Goal: Task Accomplishment & Management: Manage account settings

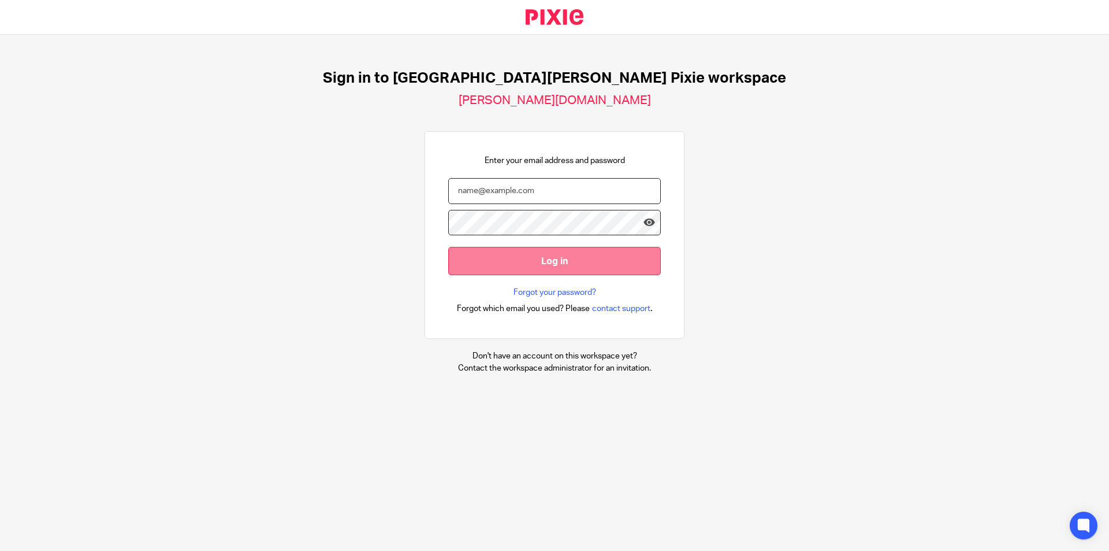
type input "emily.payne@douglassgrange.co.uk"
click at [507, 261] on input "Log in" at bounding box center [554, 261] width 213 height 28
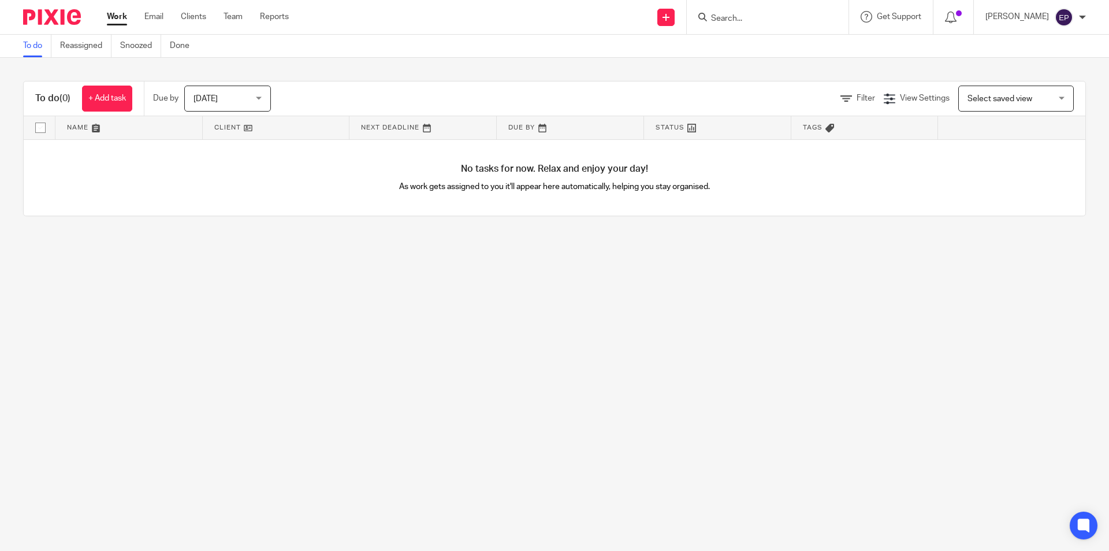
drag, startPoint x: 256, startPoint y: 95, endPoint x: 256, endPoint y: 101, distance: 6.4
click at [255, 95] on span "Today" at bounding box center [224, 98] width 61 height 24
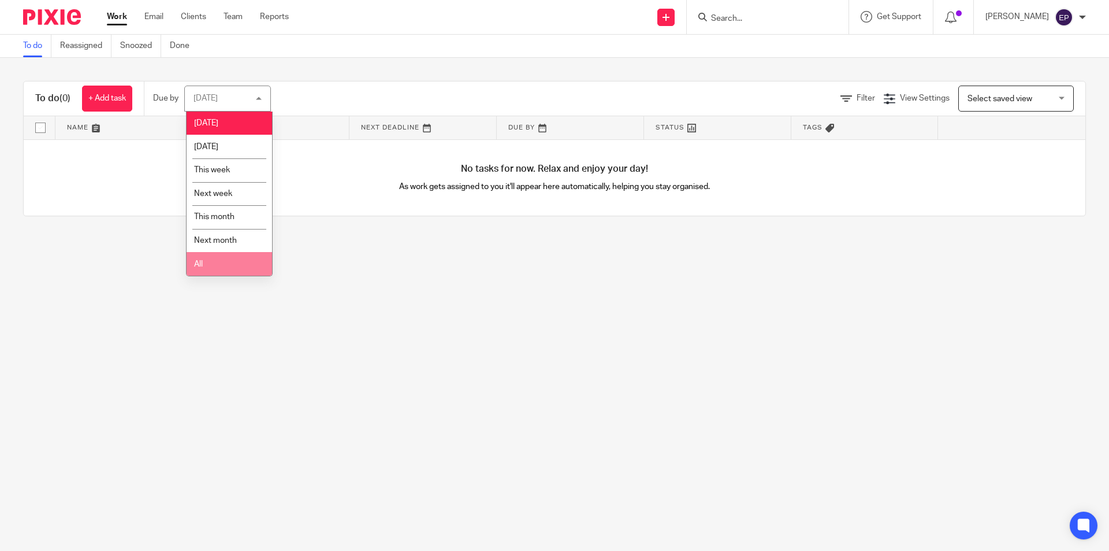
click at [215, 266] on li "All" at bounding box center [229, 264] width 85 height 24
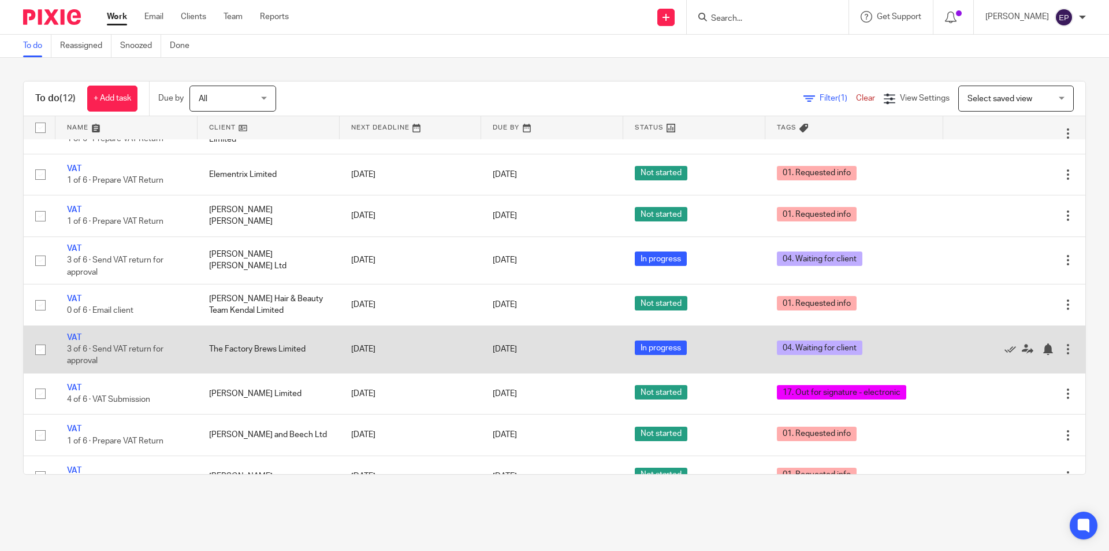
scroll to position [173, 0]
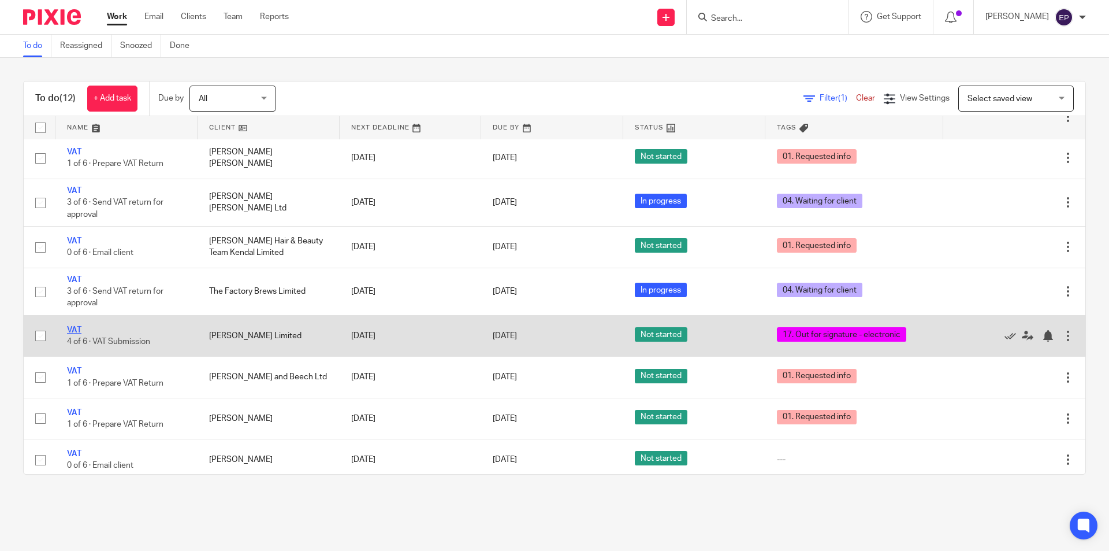
click at [72, 330] on link "VAT" at bounding box center [74, 330] width 14 height 8
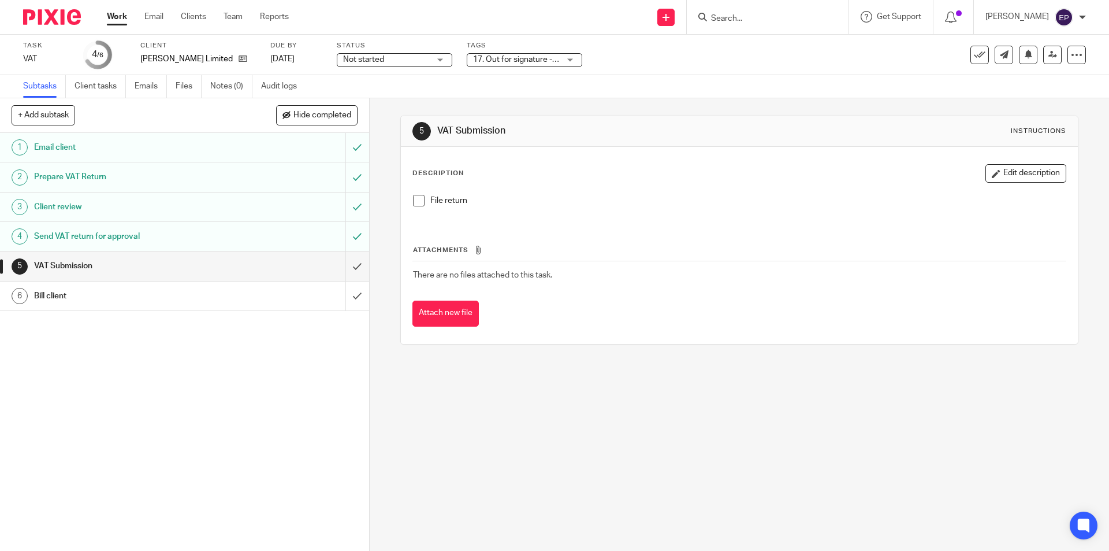
click at [570, 57] on div "17. Out for signature - electronic" at bounding box center [525, 60] width 116 height 14
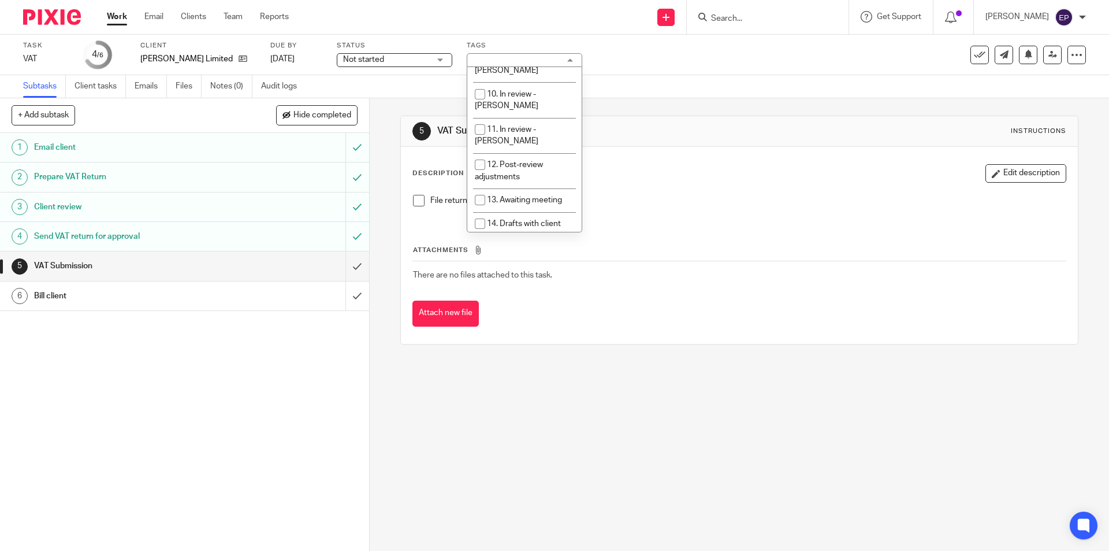
scroll to position [289, 0]
click at [481, 249] on input "checkbox" at bounding box center [480, 260] width 22 height 22
checkbox input "false"
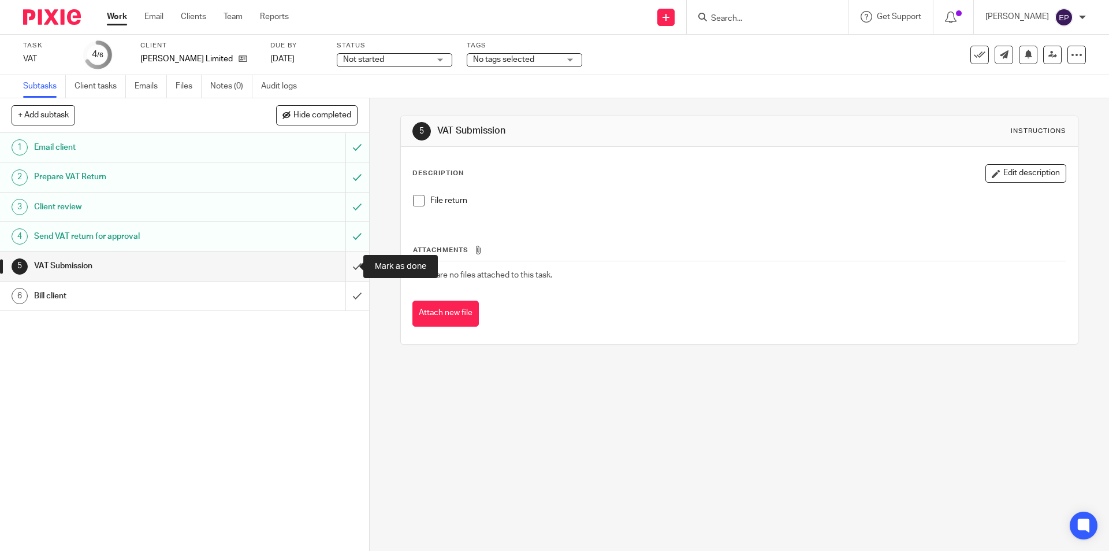
click at [342, 262] on input "submit" at bounding box center [184, 265] width 369 height 29
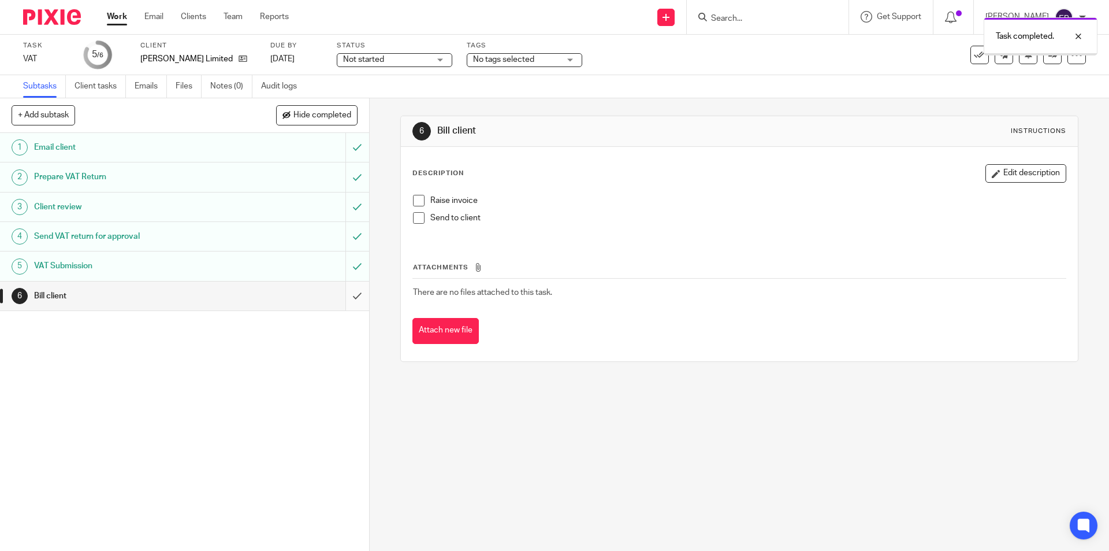
click at [347, 297] on input "submit" at bounding box center [184, 295] width 369 height 29
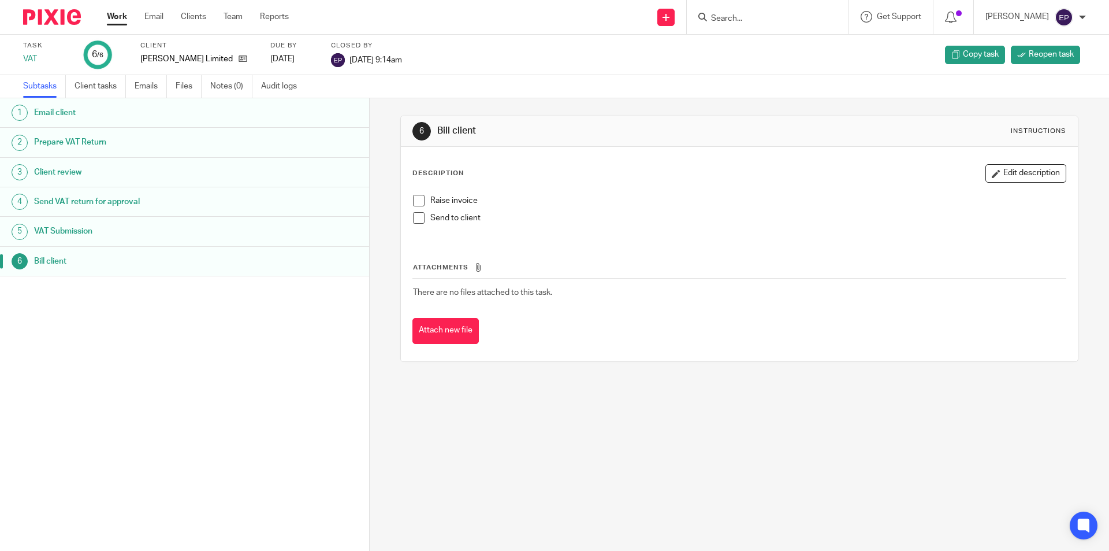
click at [120, 19] on link "Work" at bounding box center [117, 17] width 20 height 12
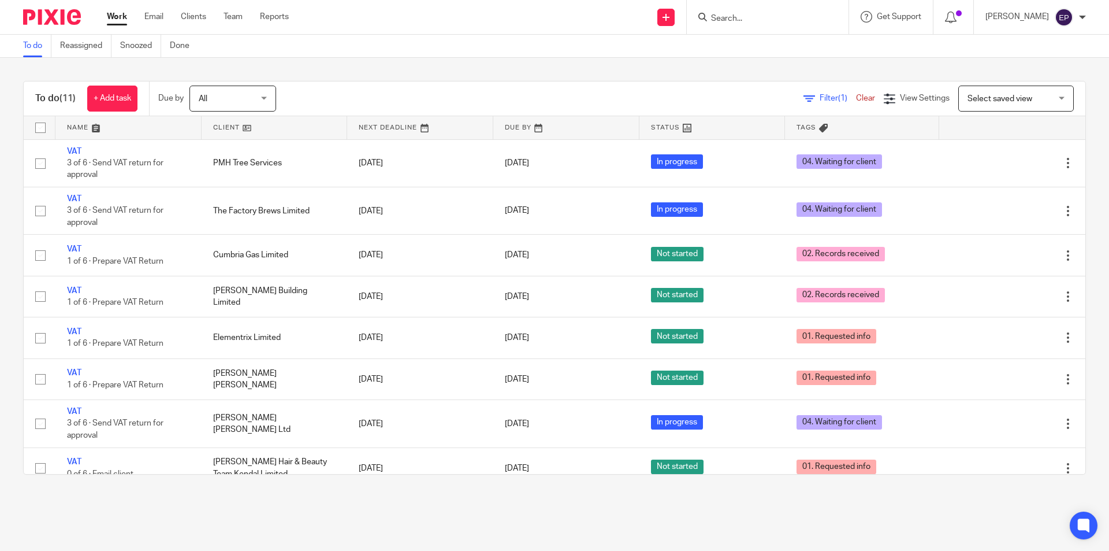
click at [752, 10] on form at bounding box center [771, 17] width 123 height 14
click at [745, 19] on input "Search" at bounding box center [762, 19] width 104 height 10
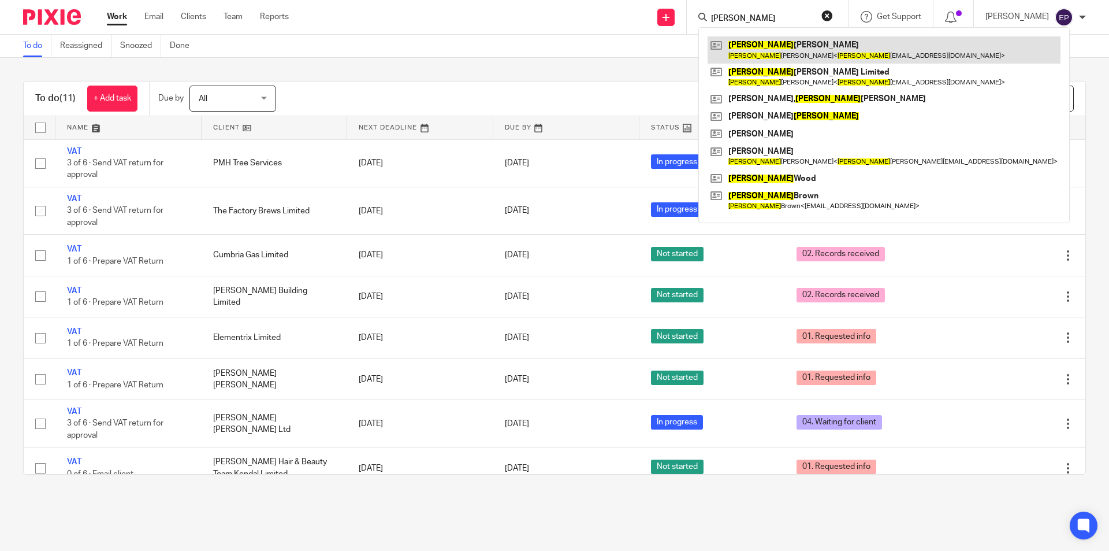
type input "julian"
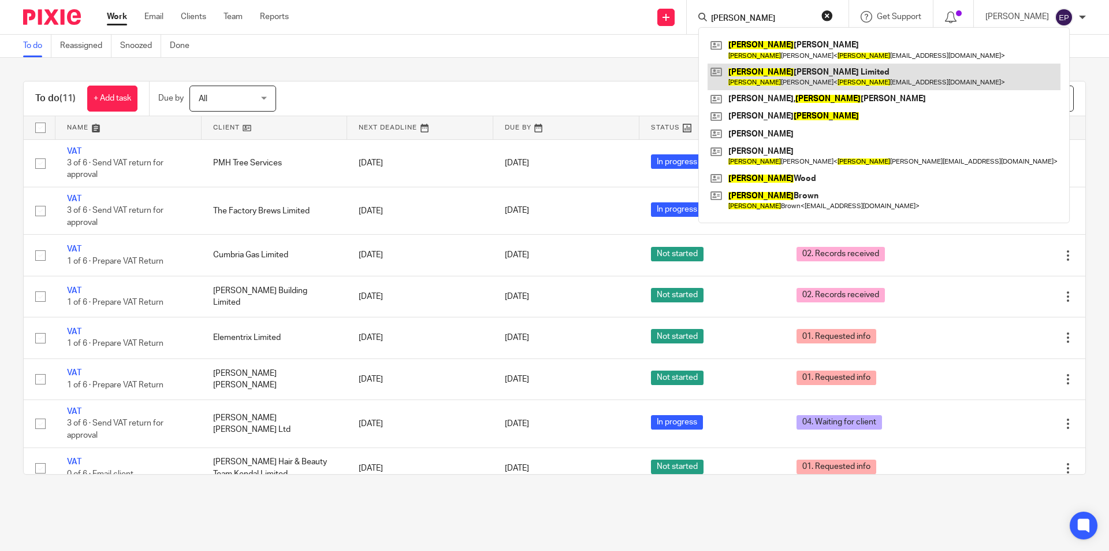
click at [767, 69] on link at bounding box center [884, 77] width 353 height 27
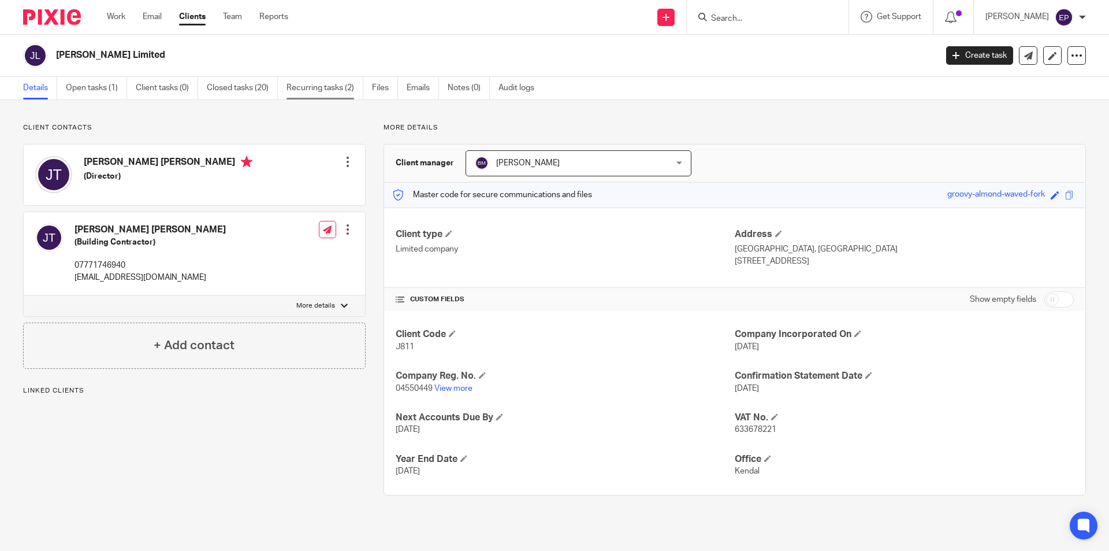
click at [307, 86] on link "Recurring tasks (2)" at bounding box center [325, 88] width 77 height 23
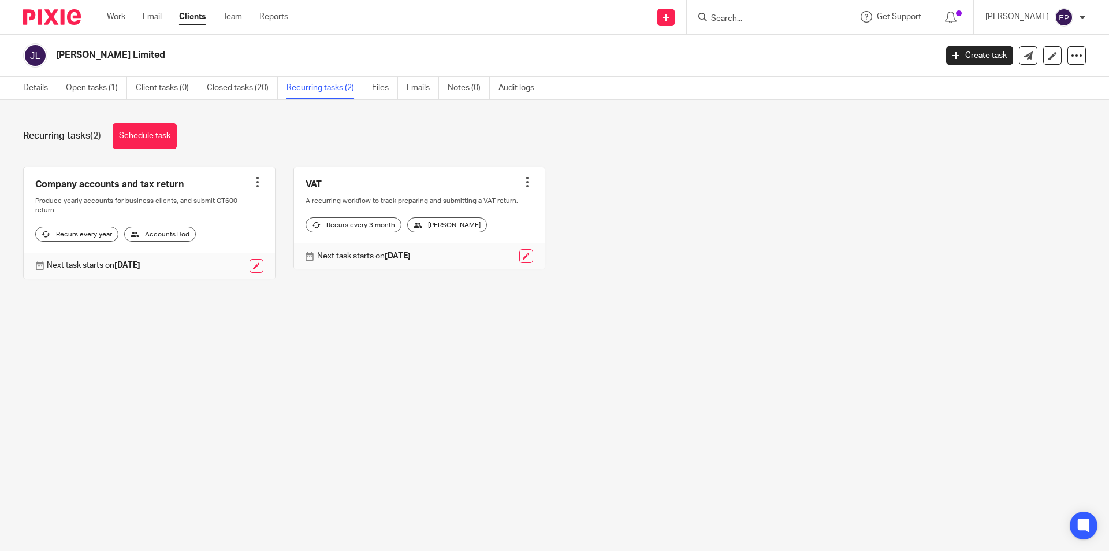
click at [252, 178] on div at bounding box center [258, 182] width 12 height 12
click at [174, 187] on link at bounding box center [149, 222] width 251 height 111
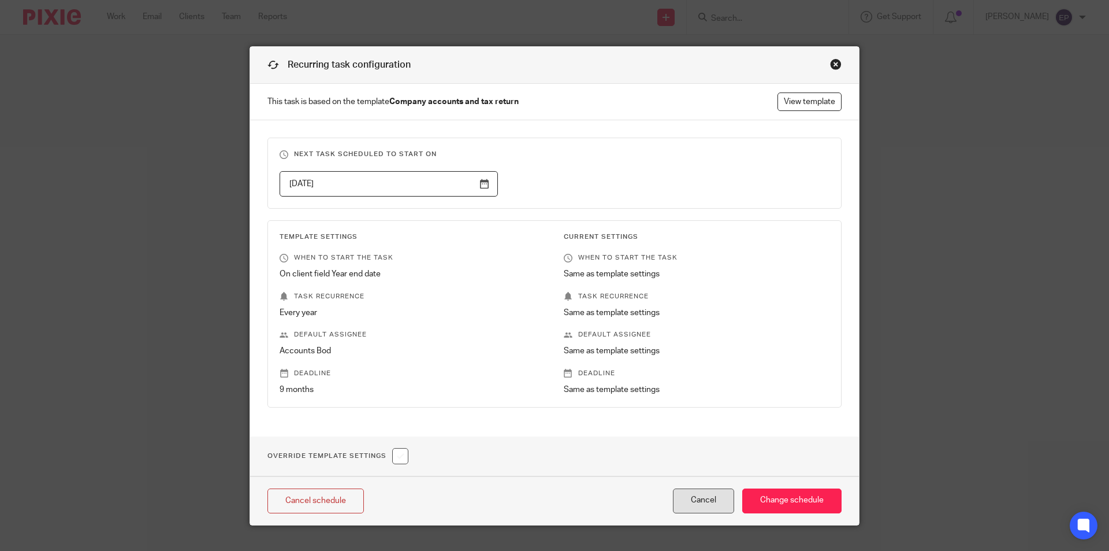
click at [683, 504] on button "Cancel" at bounding box center [703, 500] width 61 height 25
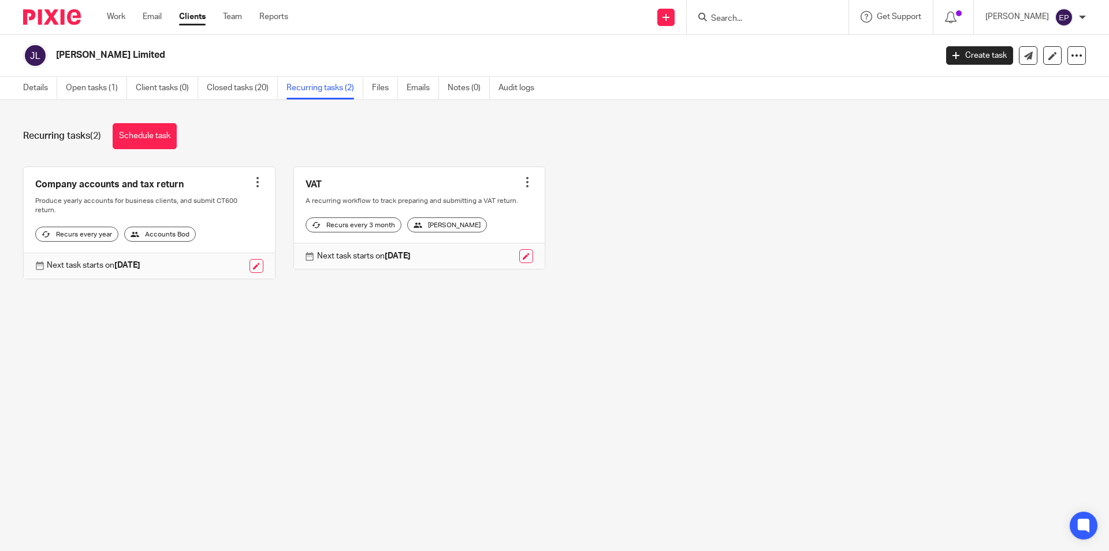
click at [252, 181] on div at bounding box center [258, 182] width 12 height 12
click at [100, 206] on link at bounding box center [149, 222] width 251 height 111
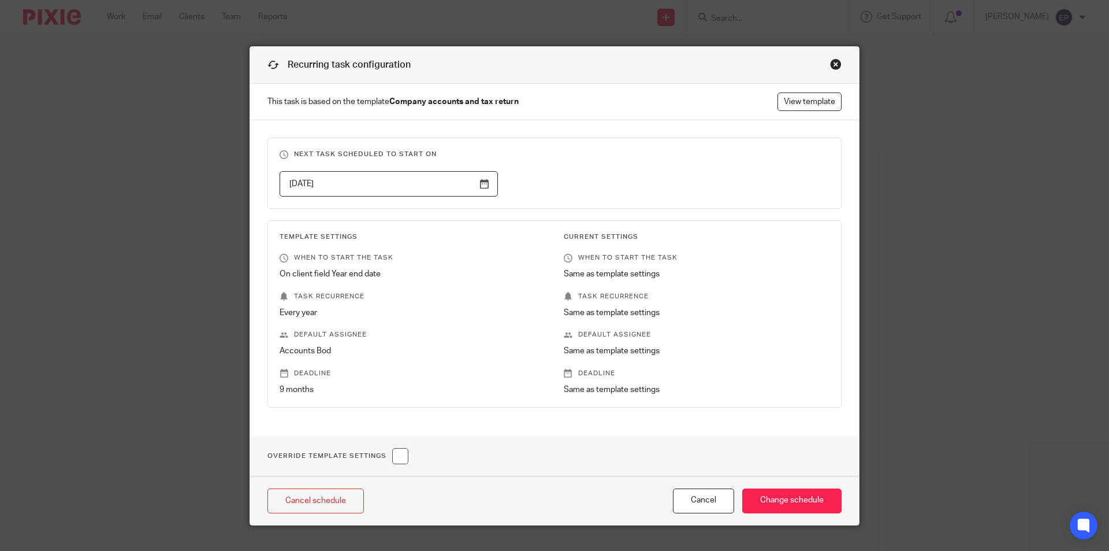
click at [830, 61] on div "Close this dialog window" at bounding box center [836, 64] width 12 height 12
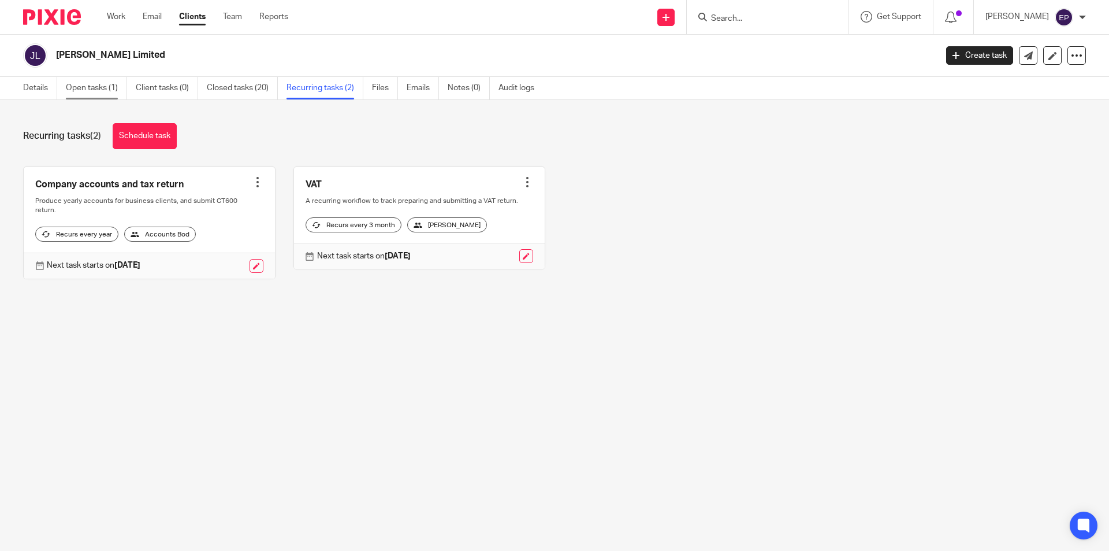
click at [91, 84] on link "Open tasks (1)" at bounding box center [96, 88] width 61 height 23
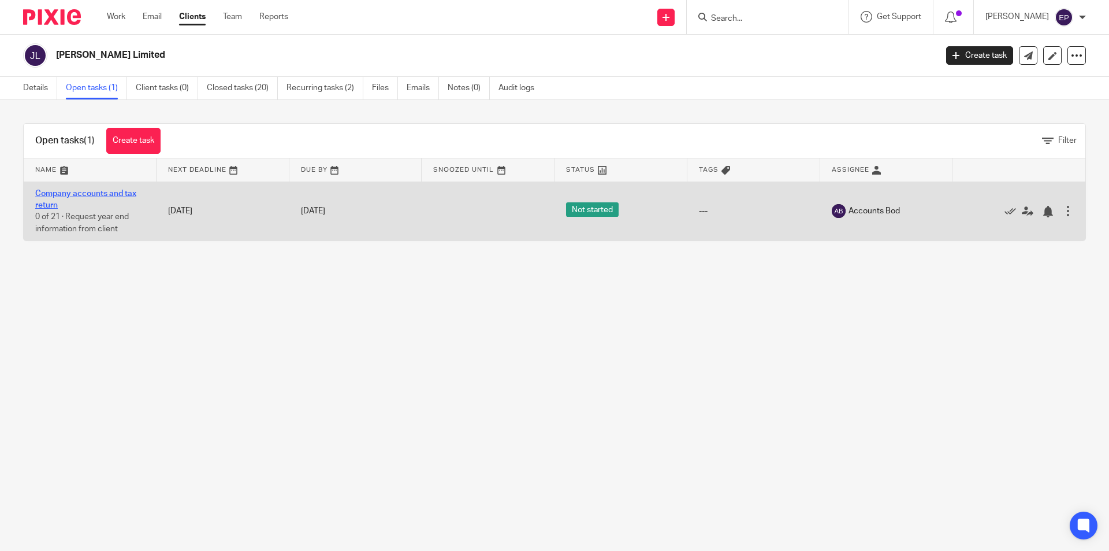
click at [118, 195] on link "Company accounts and tax return" at bounding box center [85, 199] width 101 height 20
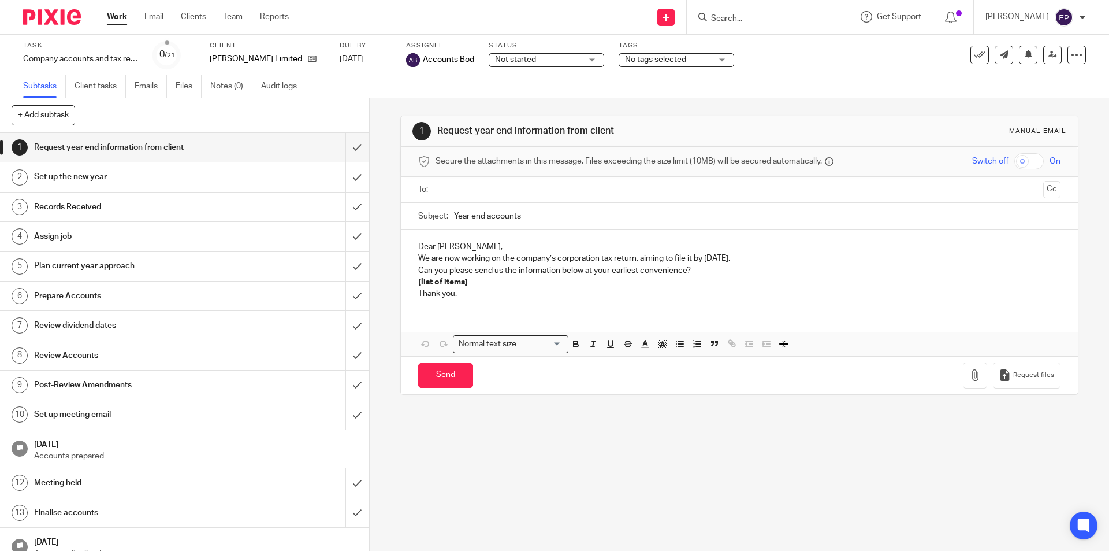
click at [723, 57] on div "No tags selected" at bounding box center [677, 60] width 116 height 14
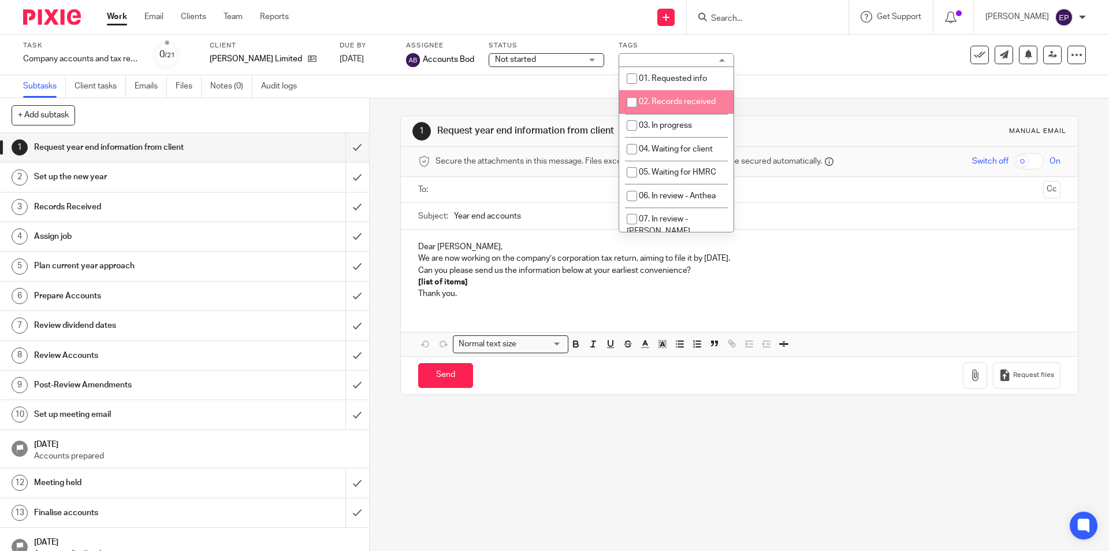
click at [635, 103] on input "checkbox" at bounding box center [632, 102] width 22 height 22
checkbox input "true"
click at [117, 18] on link "Work" at bounding box center [117, 17] width 20 height 12
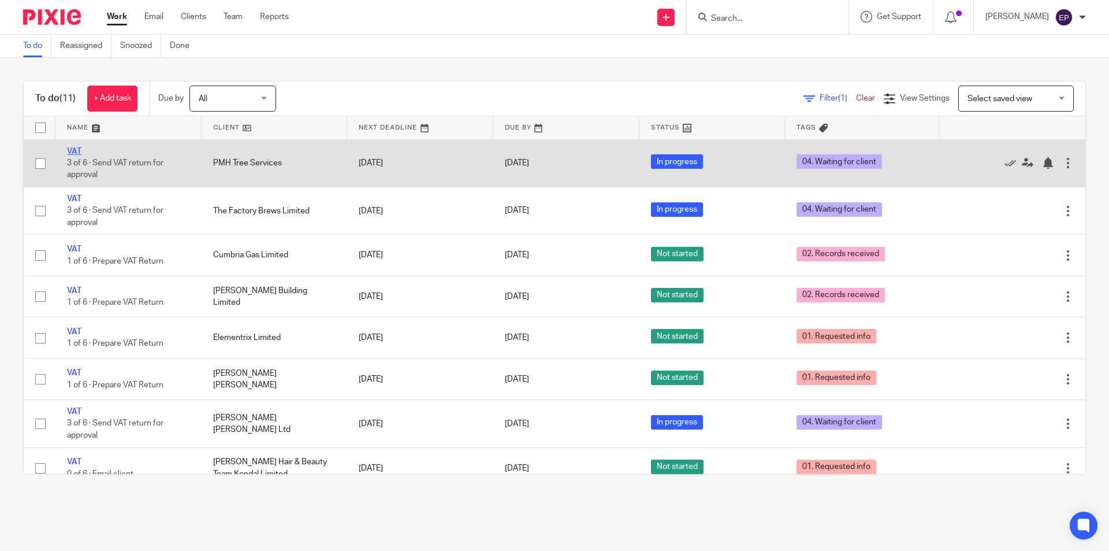
click at [76, 150] on link "VAT" at bounding box center [74, 151] width 14 height 8
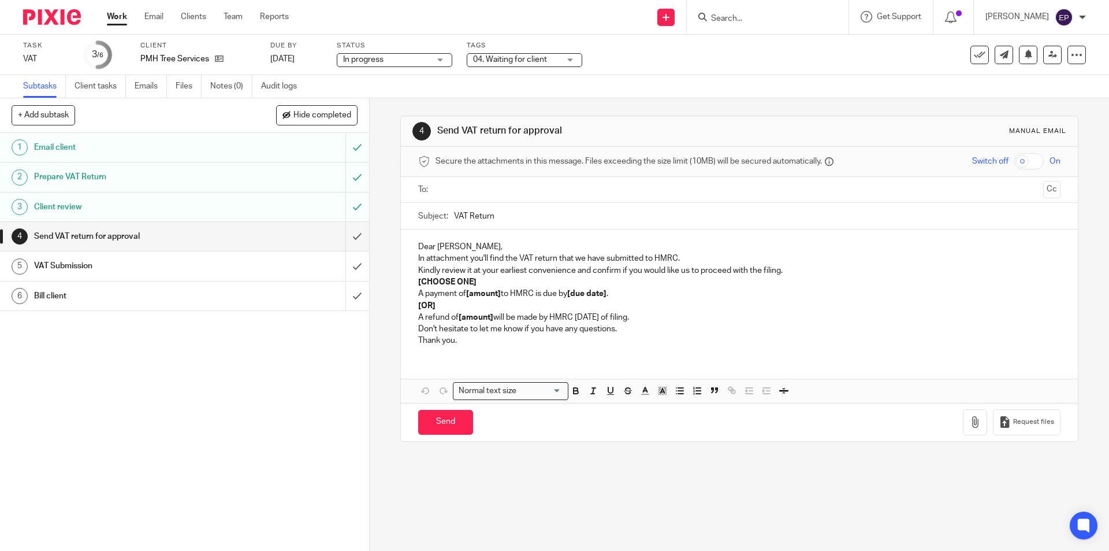
click at [570, 59] on div "04. Waiting for client" at bounding box center [525, 60] width 116 height 14
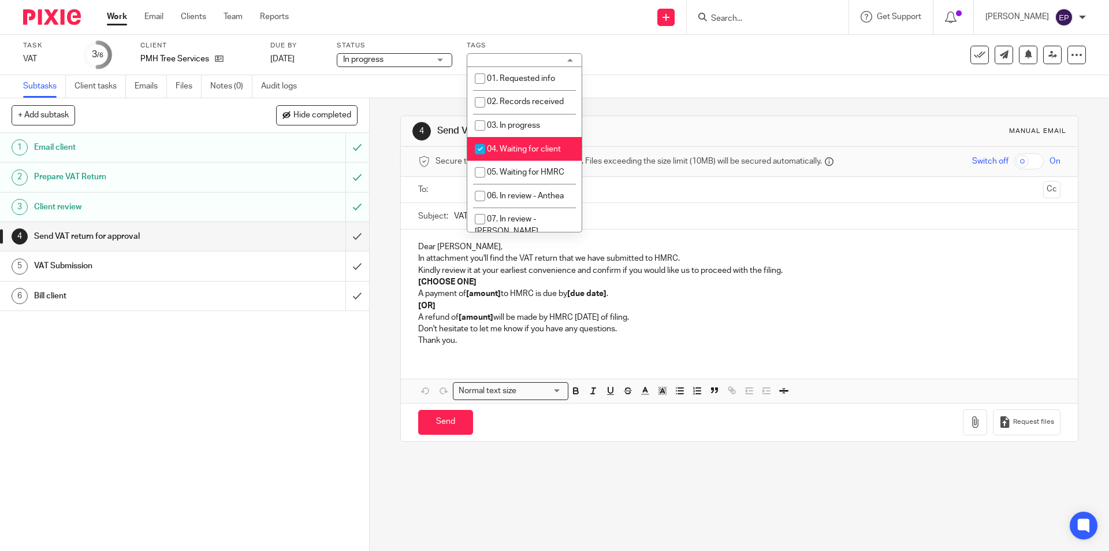
click at [478, 149] on input "checkbox" at bounding box center [480, 149] width 22 height 22
checkbox input "false"
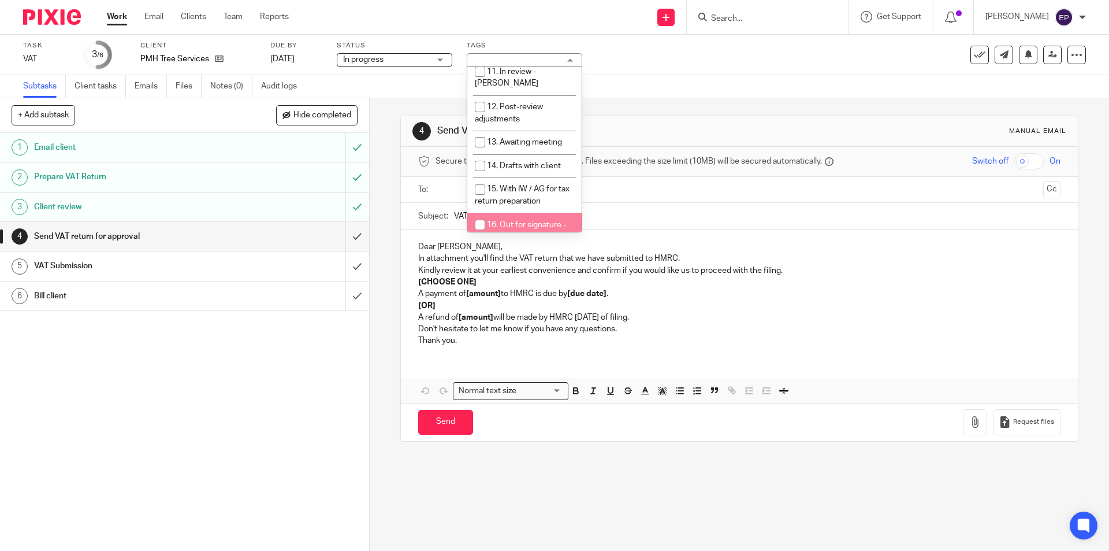
scroll to position [347, 0]
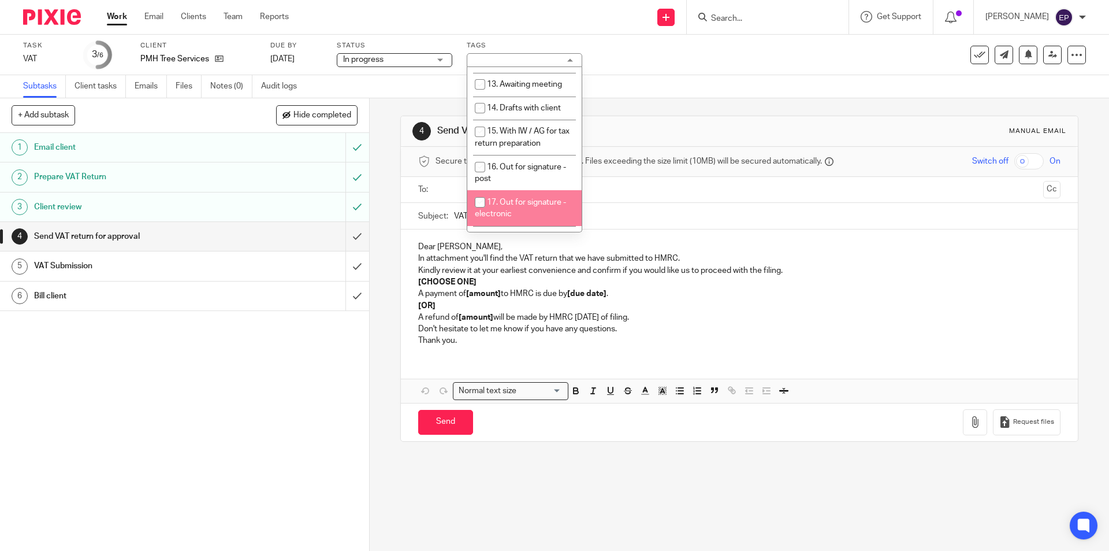
click at [480, 191] on input "checkbox" at bounding box center [480, 202] width 22 height 22
checkbox input "true"
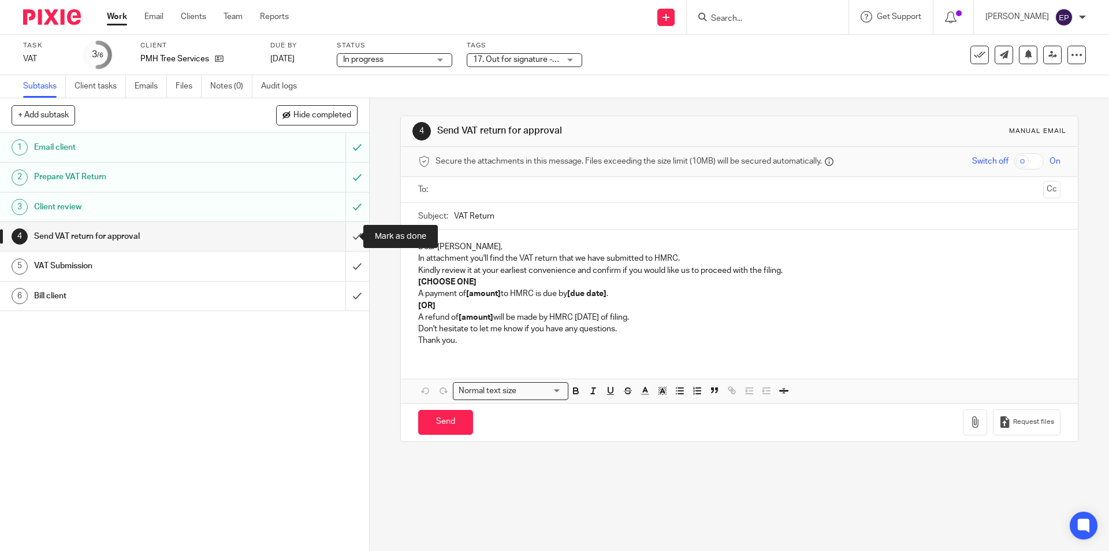
click at [345, 233] on input "submit" at bounding box center [184, 236] width 369 height 29
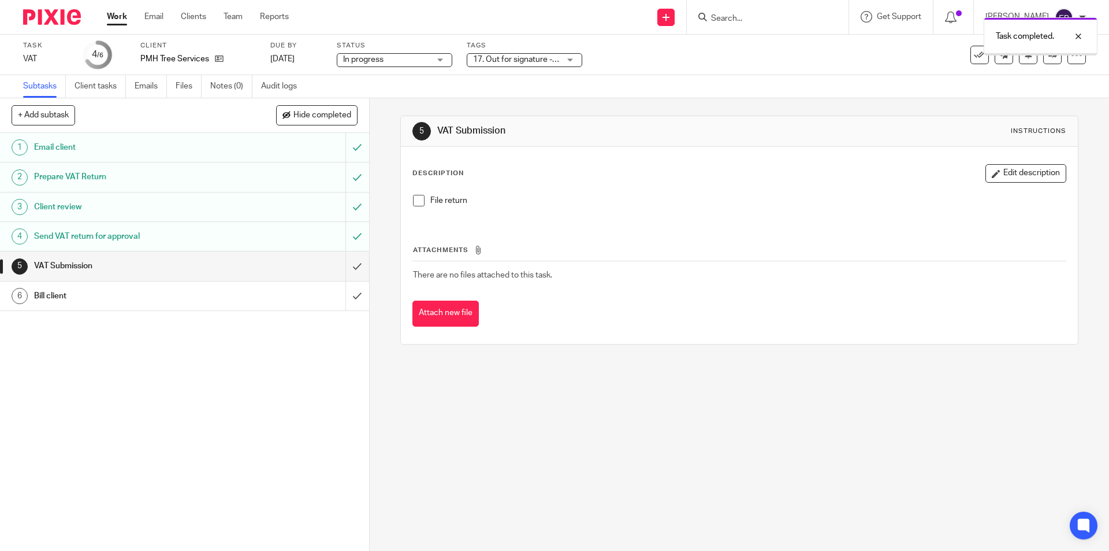
click at [120, 16] on link "Work" at bounding box center [117, 17] width 20 height 12
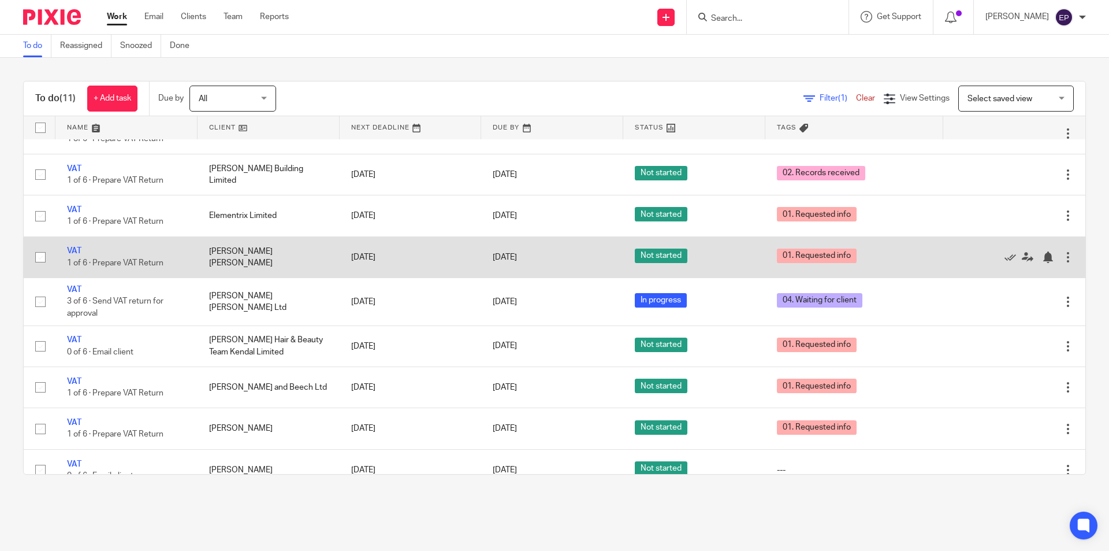
scroll to position [132, 0]
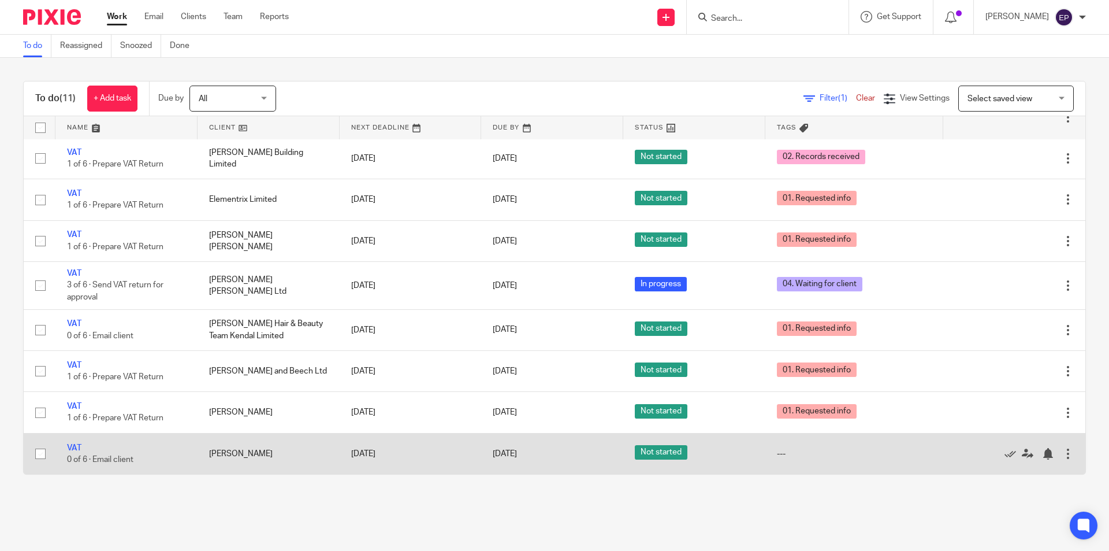
click at [1062, 451] on div at bounding box center [1068, 454] width 12 height 12
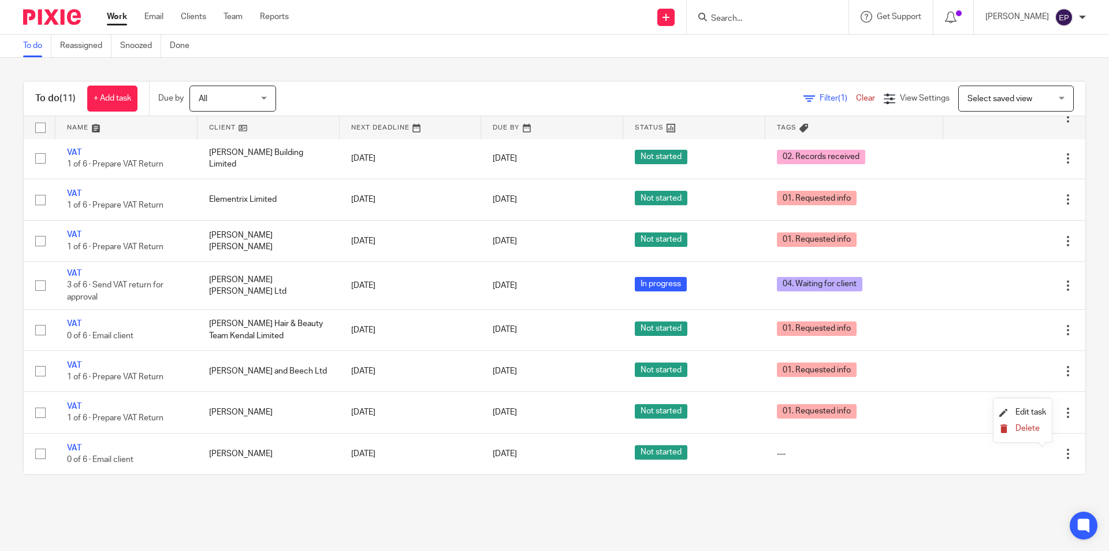
click at [1024, 429] on span "Delete" at bounding box center [1028, 428] width 24 height 8
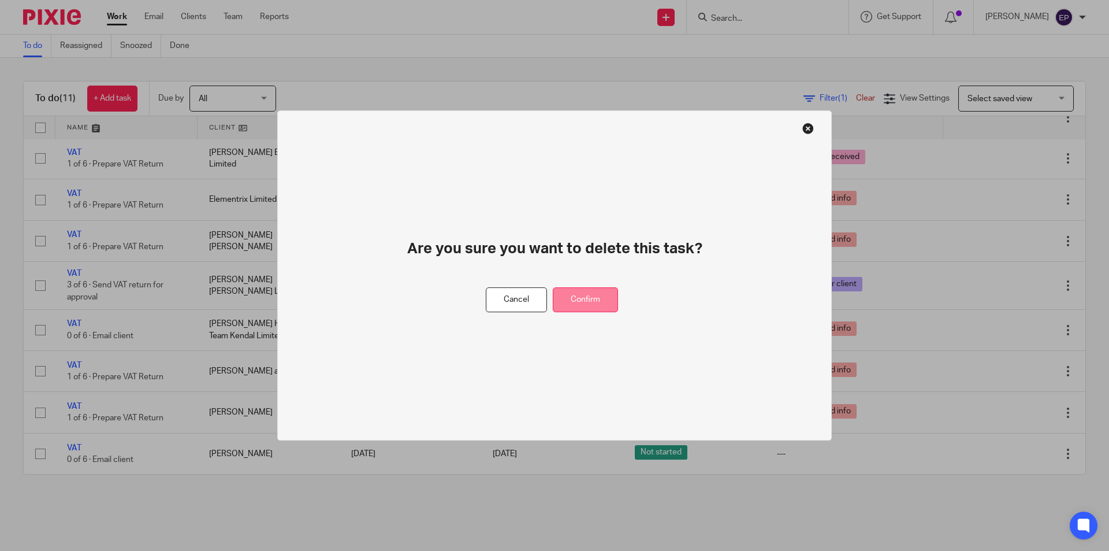
click at [600, 302] on button "Confirm" at bounding box center [585, 299] width 65 height 25
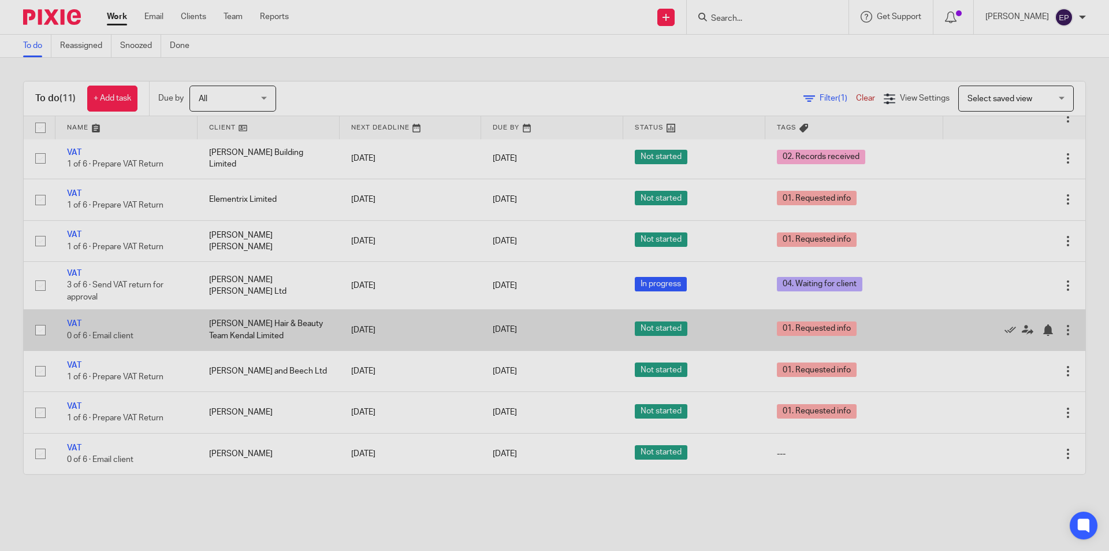
scroll to position [91, 0]
